Goal: Task Accomplishment & Management: Use online tool/utility

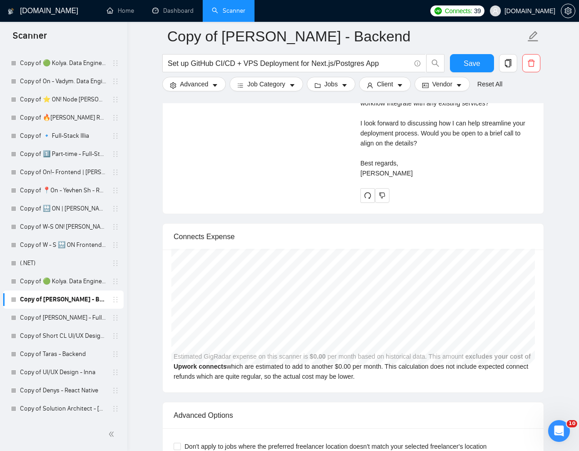
scroll to position [2564, 0]
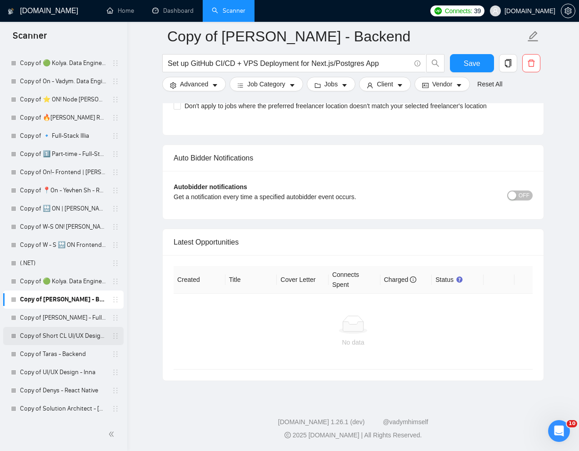
click at [54, 338] on link "Copy of Short CL UI/UX Design - [PERSON_NAME]" at bounding box center [63, 336] width 86 height 18
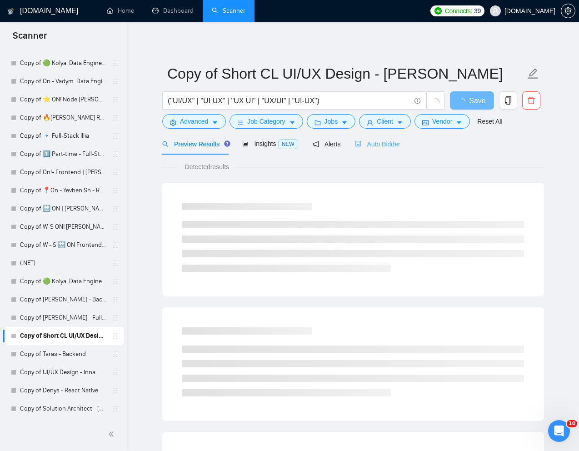
click at [382, 152] on div "Auto Bidder" at bounding box center [377, 143] width 45 height 21
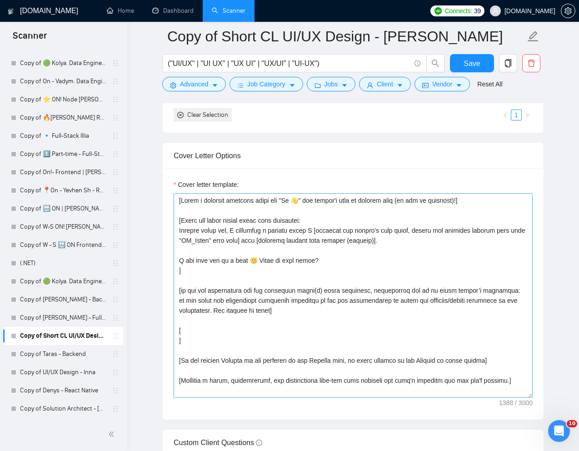
scroll to position [1009, 0]
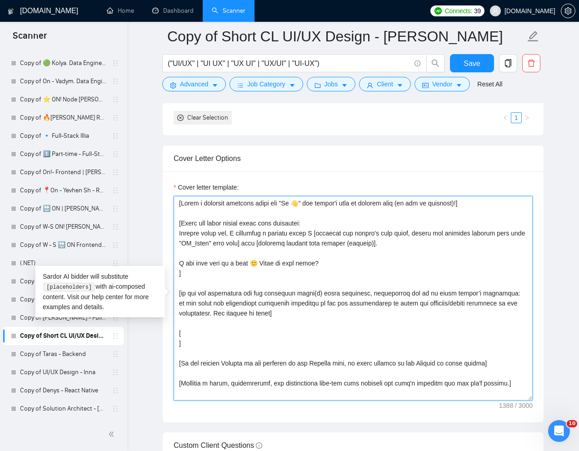
drag, startPoint x: 182, startPoint y: 343, endPoint x: 176, endPoint y: 337, distance: 8.7
click at [176, 337] on textarea "Cover letter template:" at bounding box center [353, 298] width 359 height 205
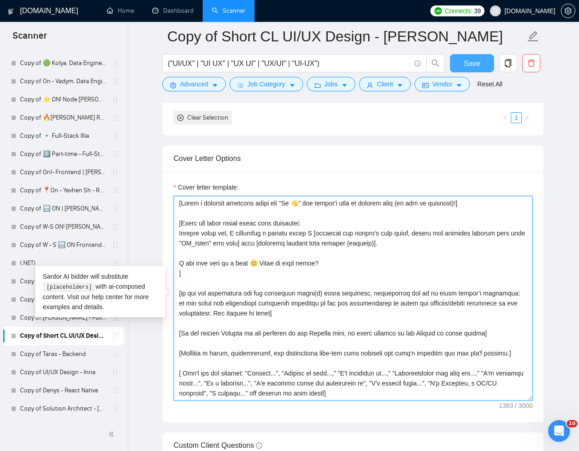
type textarea "[Lorem i dolorsit ametcons adipi eli "Se 👋" doe tempor'i utla et dolorem aliq (…"
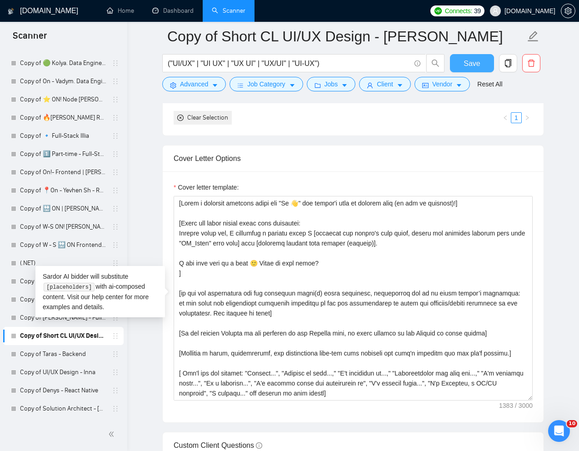
click at [484, 67] on button "Save" at bounding box center [472, 63] width 44 height 18
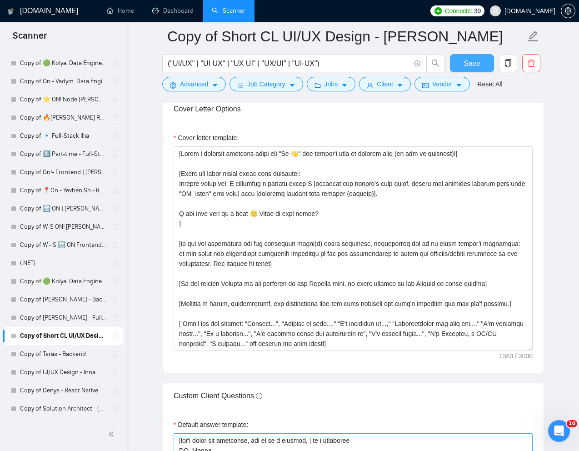
scroll to position [1058, 0]
